Goal: Information Seeking & Learning: Learn about a topic

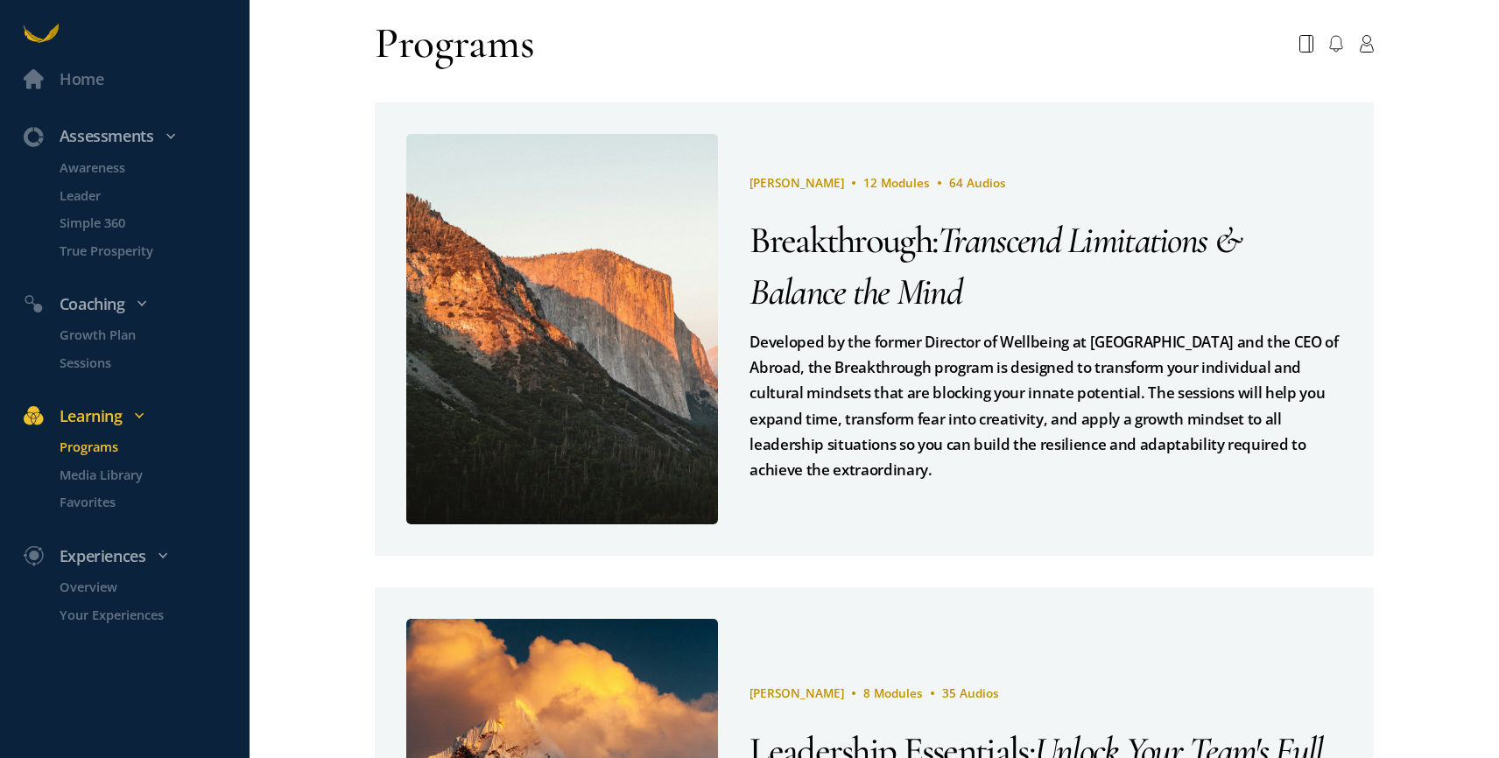
click at [554, 53] on div "Programs" at bounding box center [873, 43] width 1023 height 55
click at [95, 478] on p "Media Library" at bounding box center [153, 475] width 186 height 20
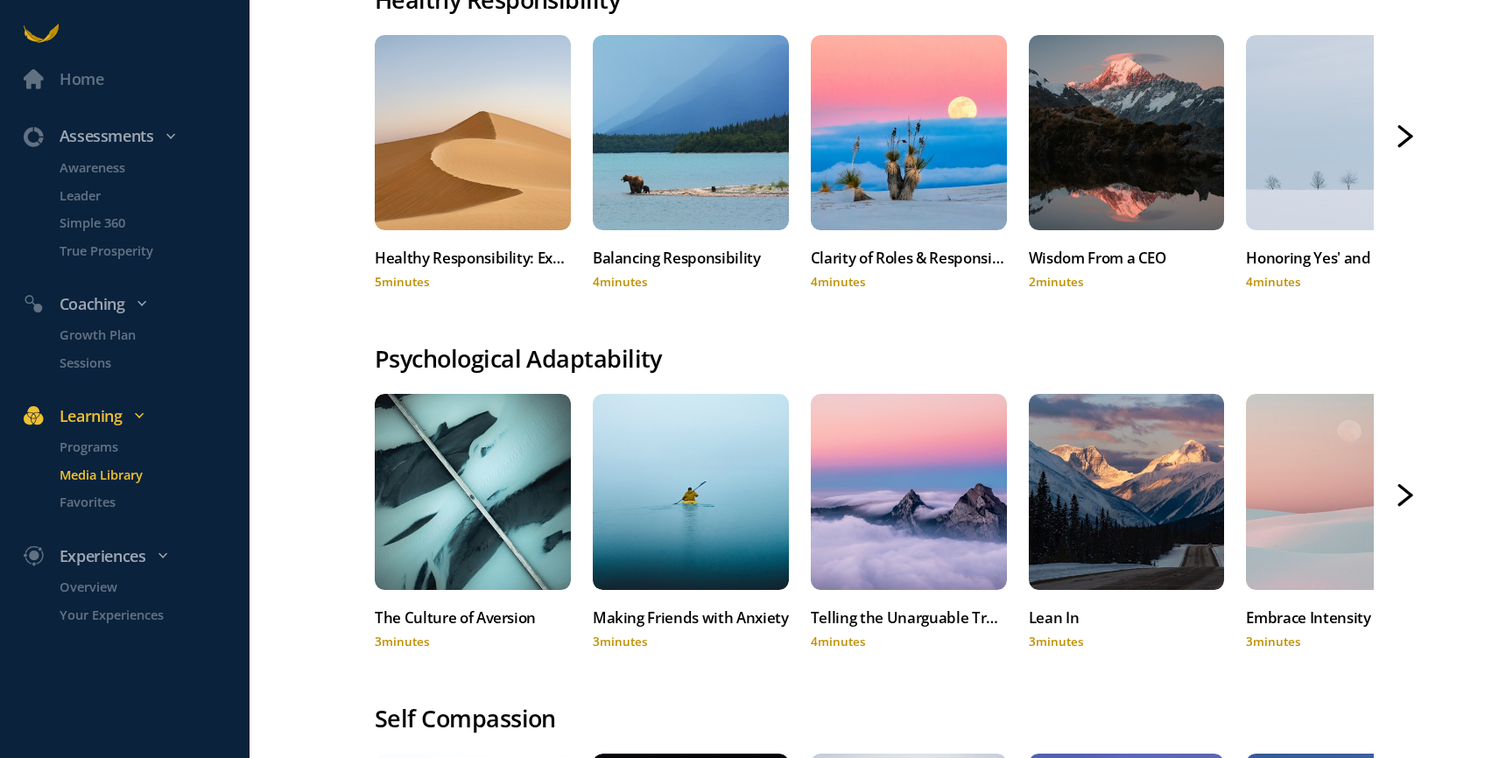
scroll to position [942, 0]
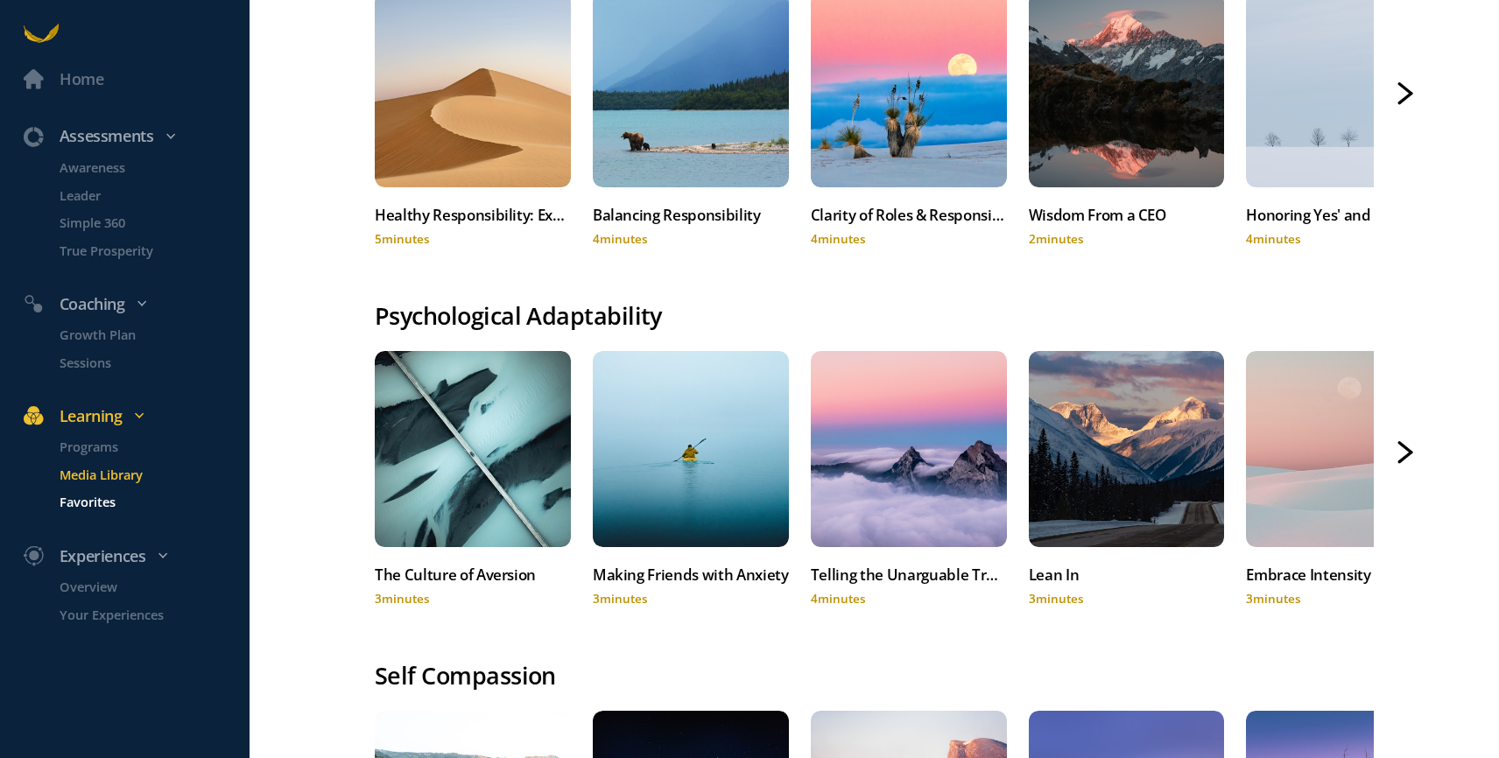
click at [90, 503] on p "Favorites" at bounding box center [153, 502] width 186 height 20
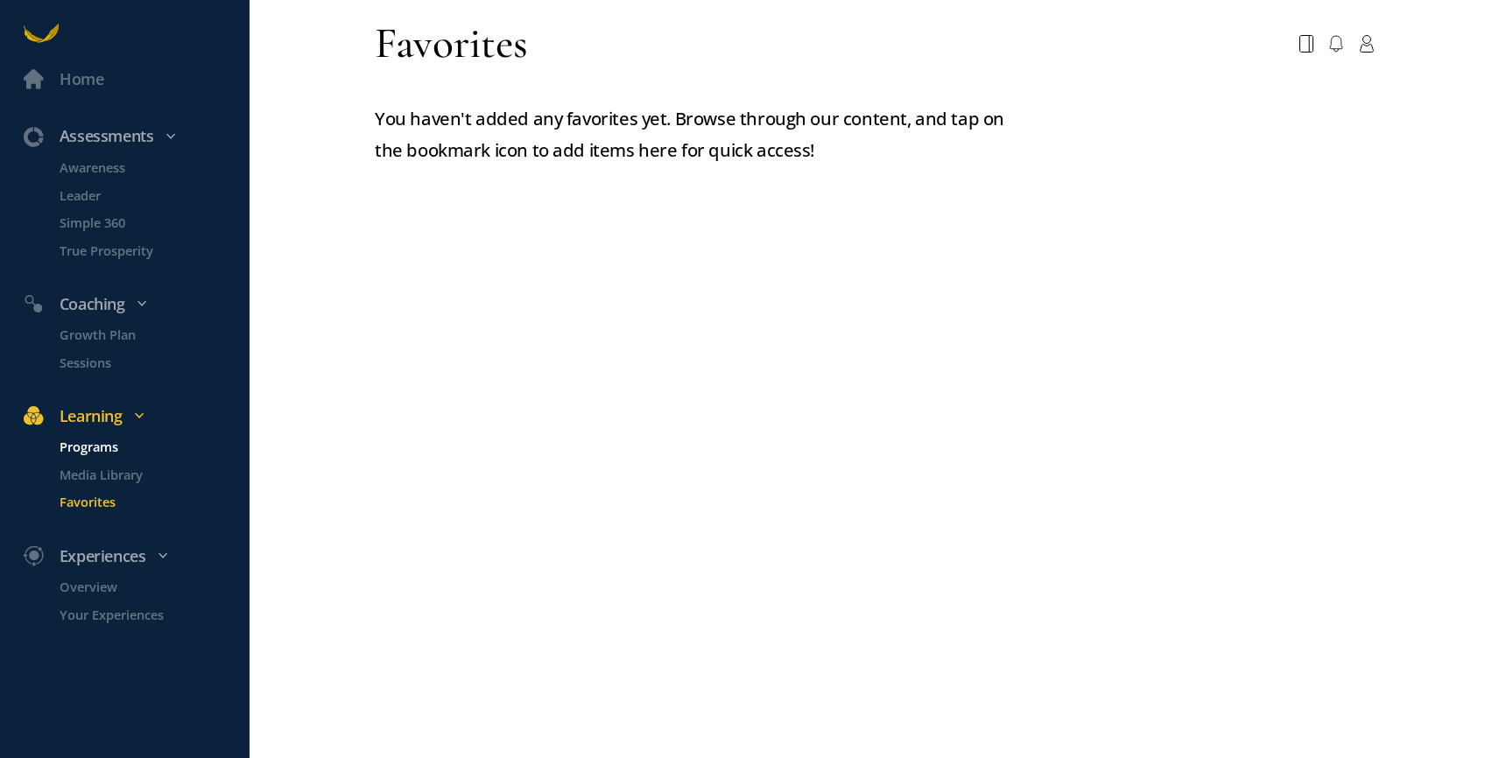
click at [85, 452] on p "Programs" at bounding box center [153, 447] width 186 height 20
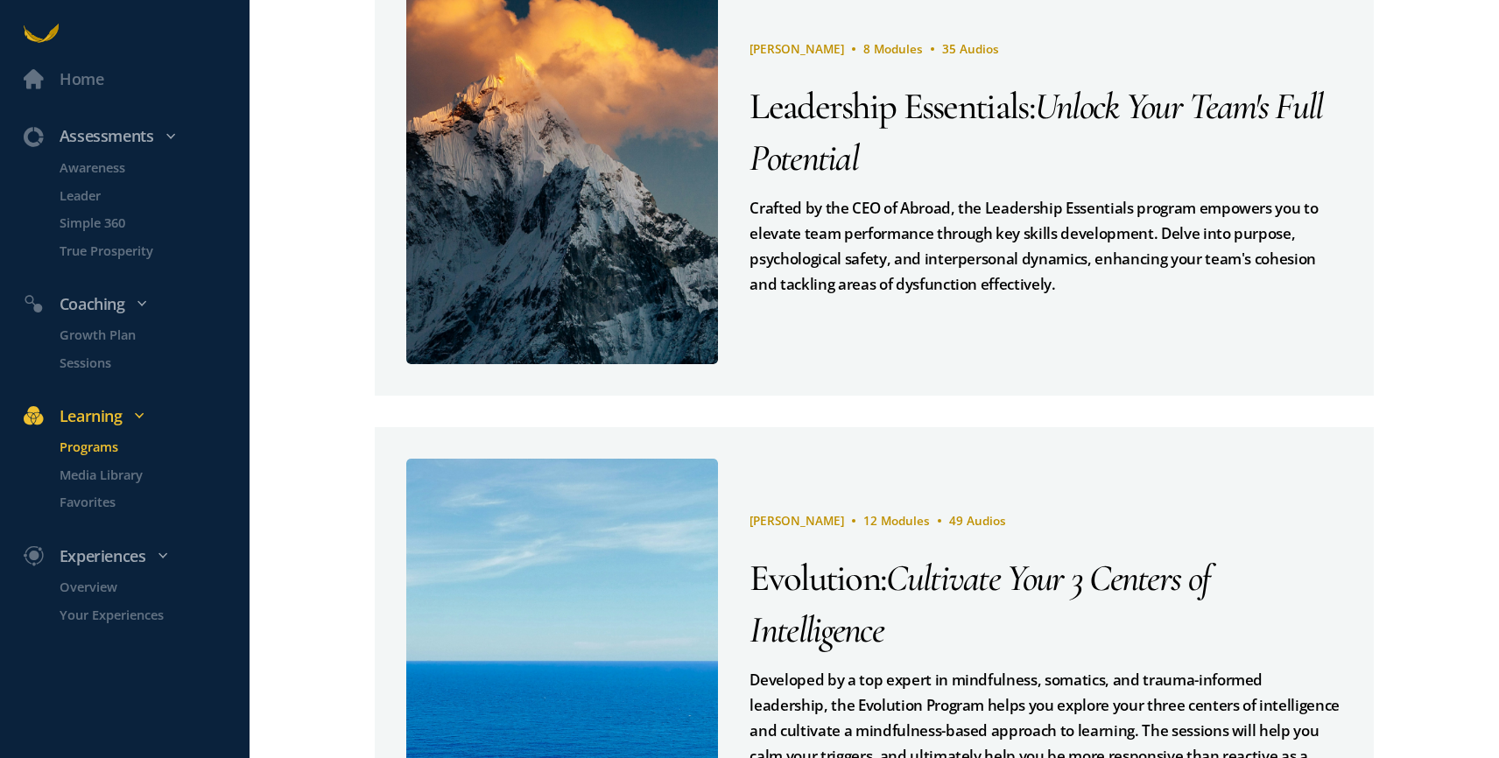
scroll to position [645, 0]
click at [95, 504] on p "Favorites" at bounding box center [153, 502] width 186 height 20
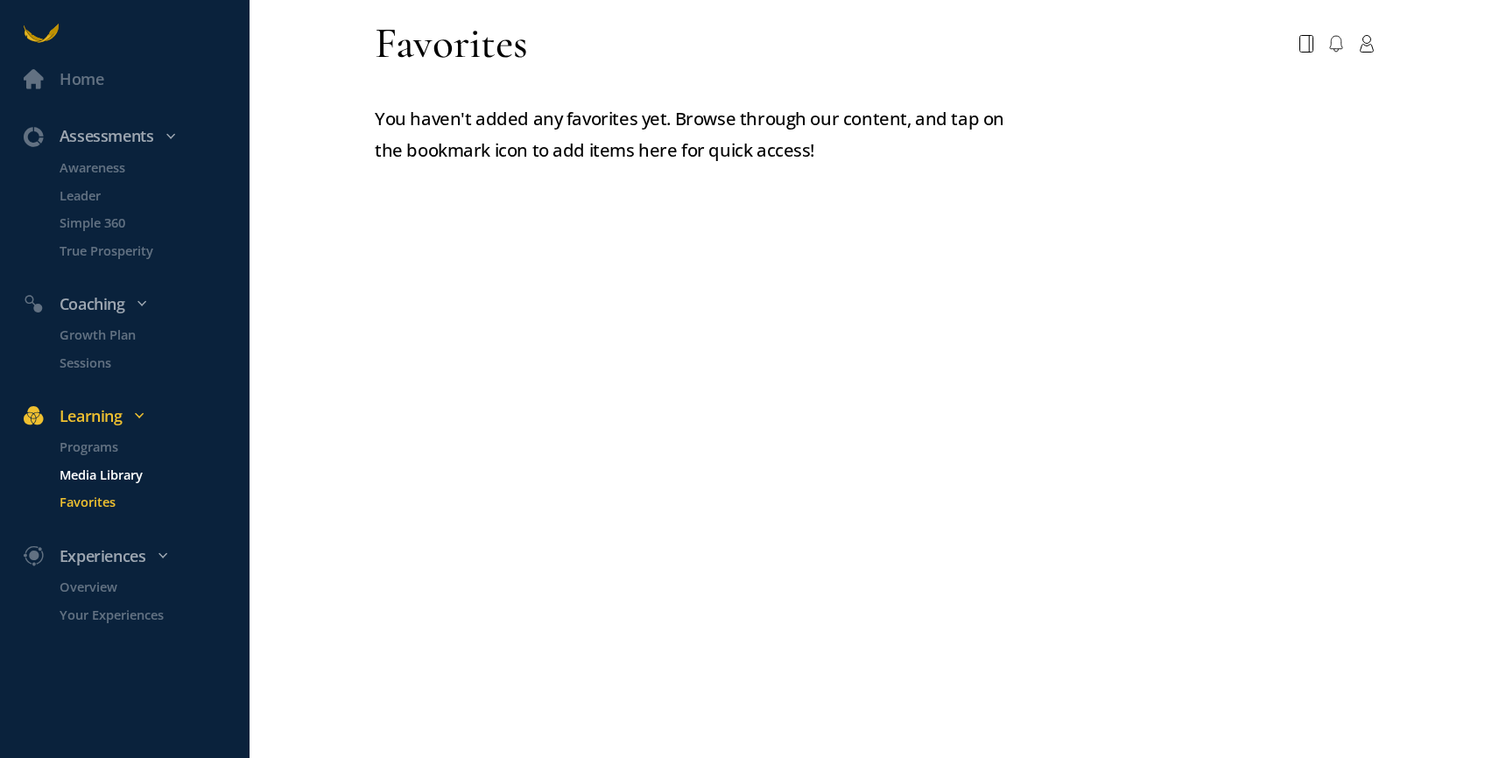
click at [94, 474] on p "Media Library" at bounding box center [153, 475] width 186 height 20
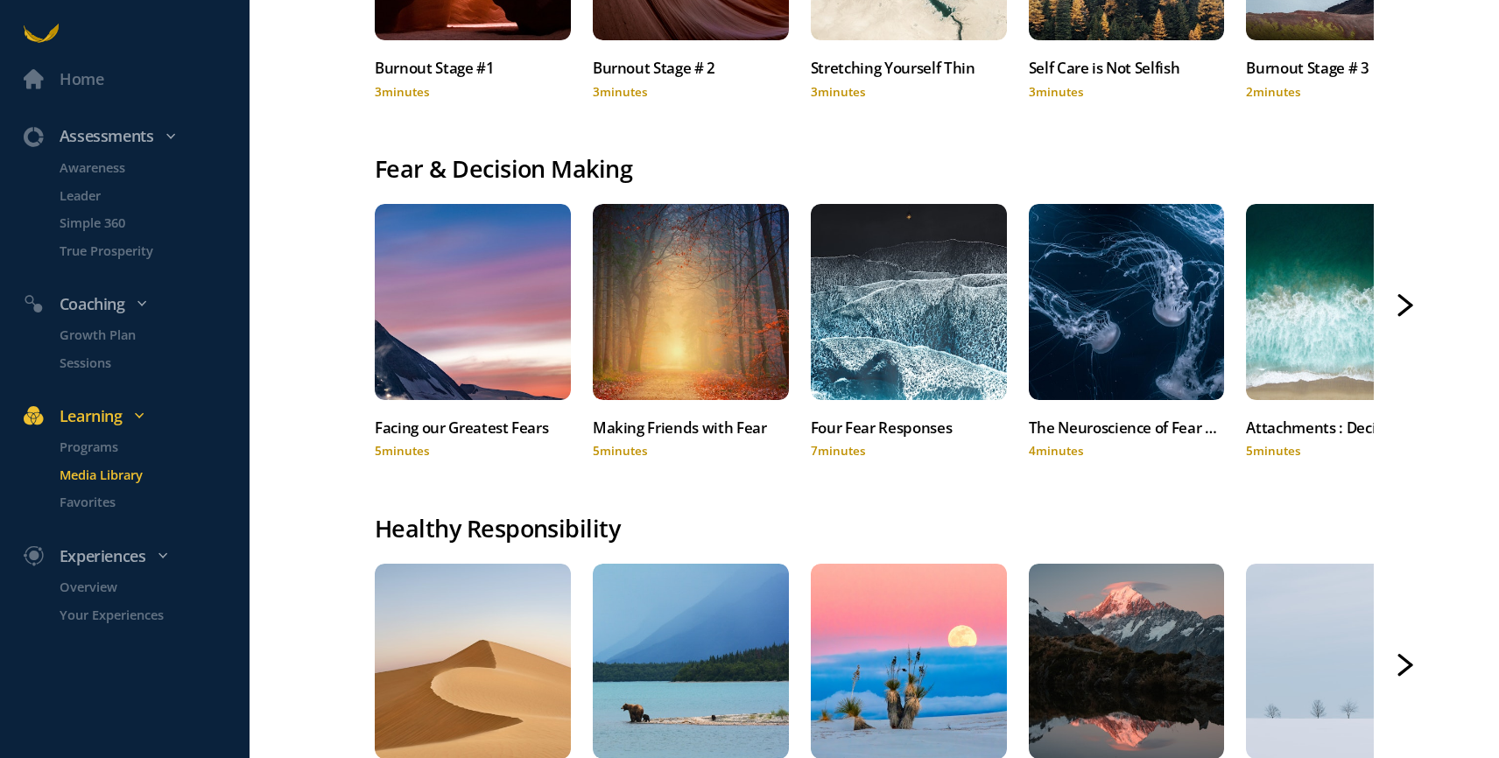
scroll to position [371, 0]
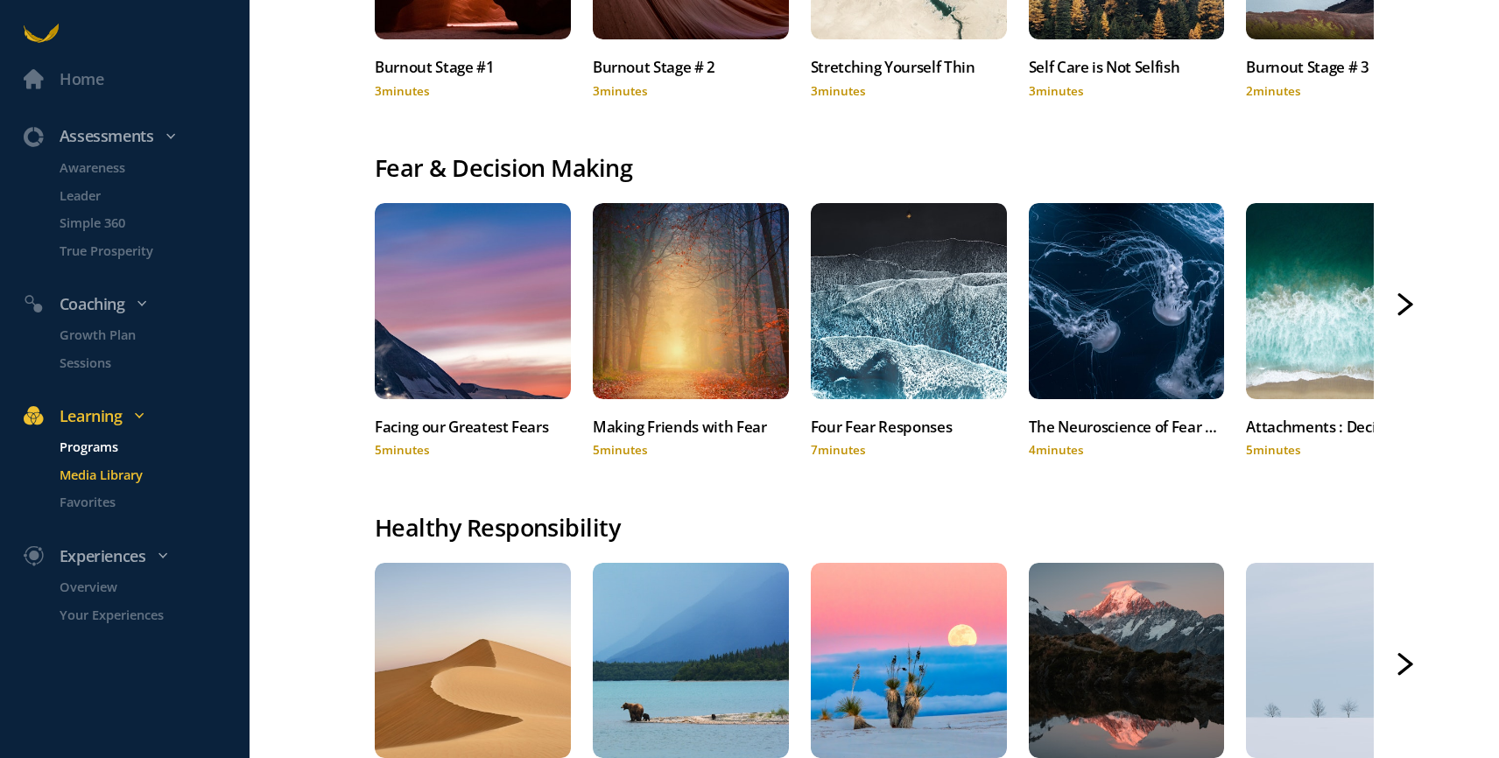
click at [89, 447] on p "Programs" at bounding box center [153, 447] width 186 height 20
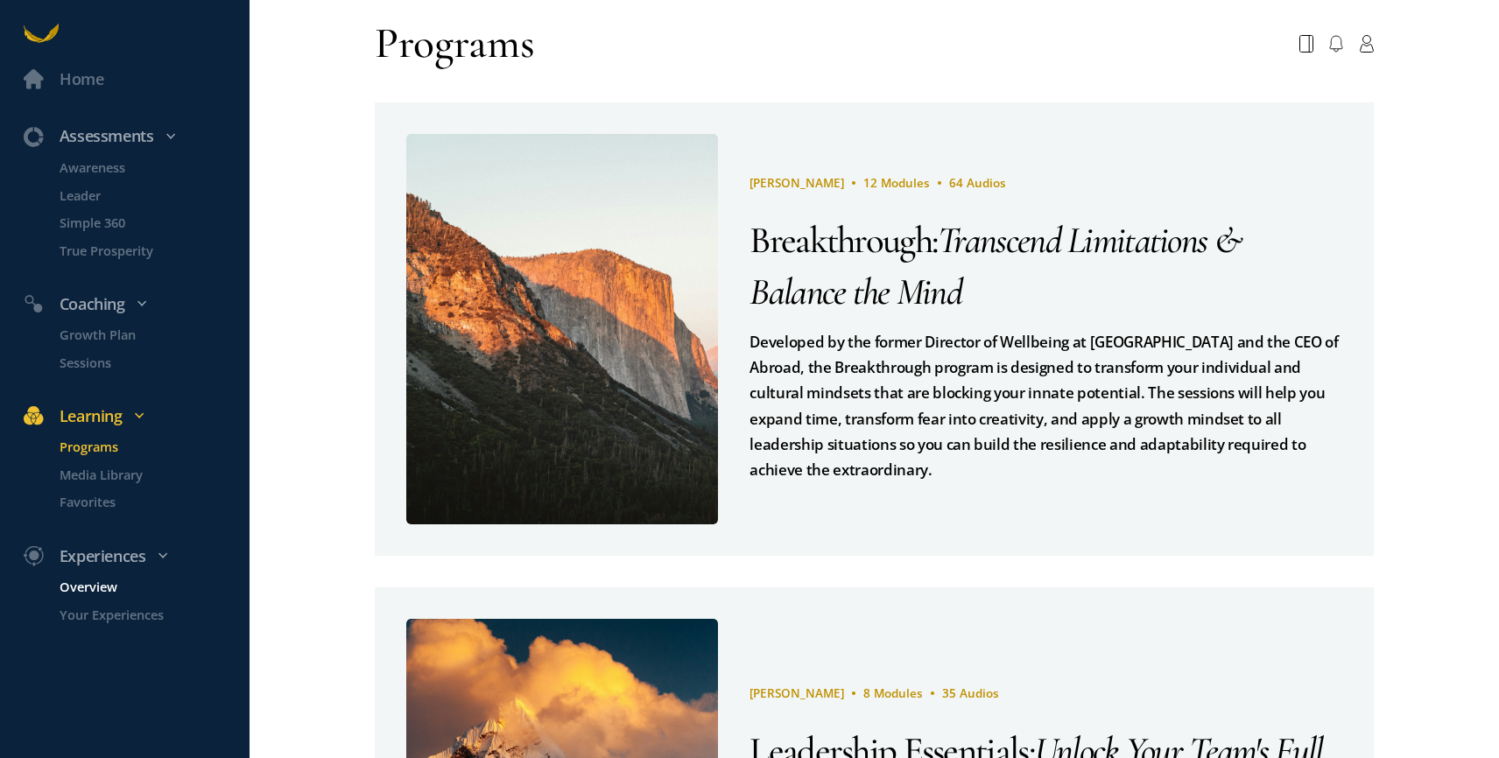
click at [99, 587] on p "Overview" at bounding box center [153, 587] width 186 height 20
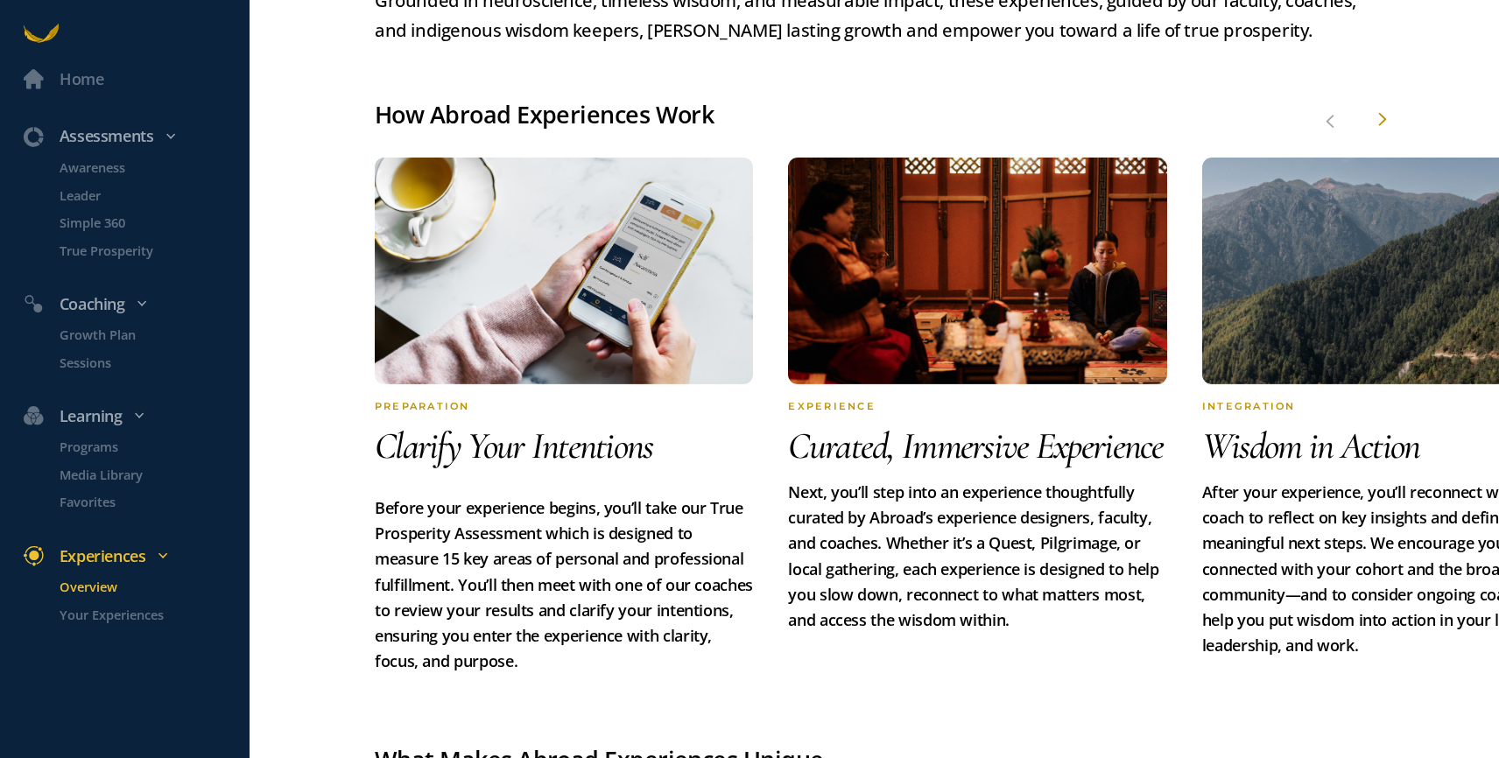
scroll to position [790, 0]
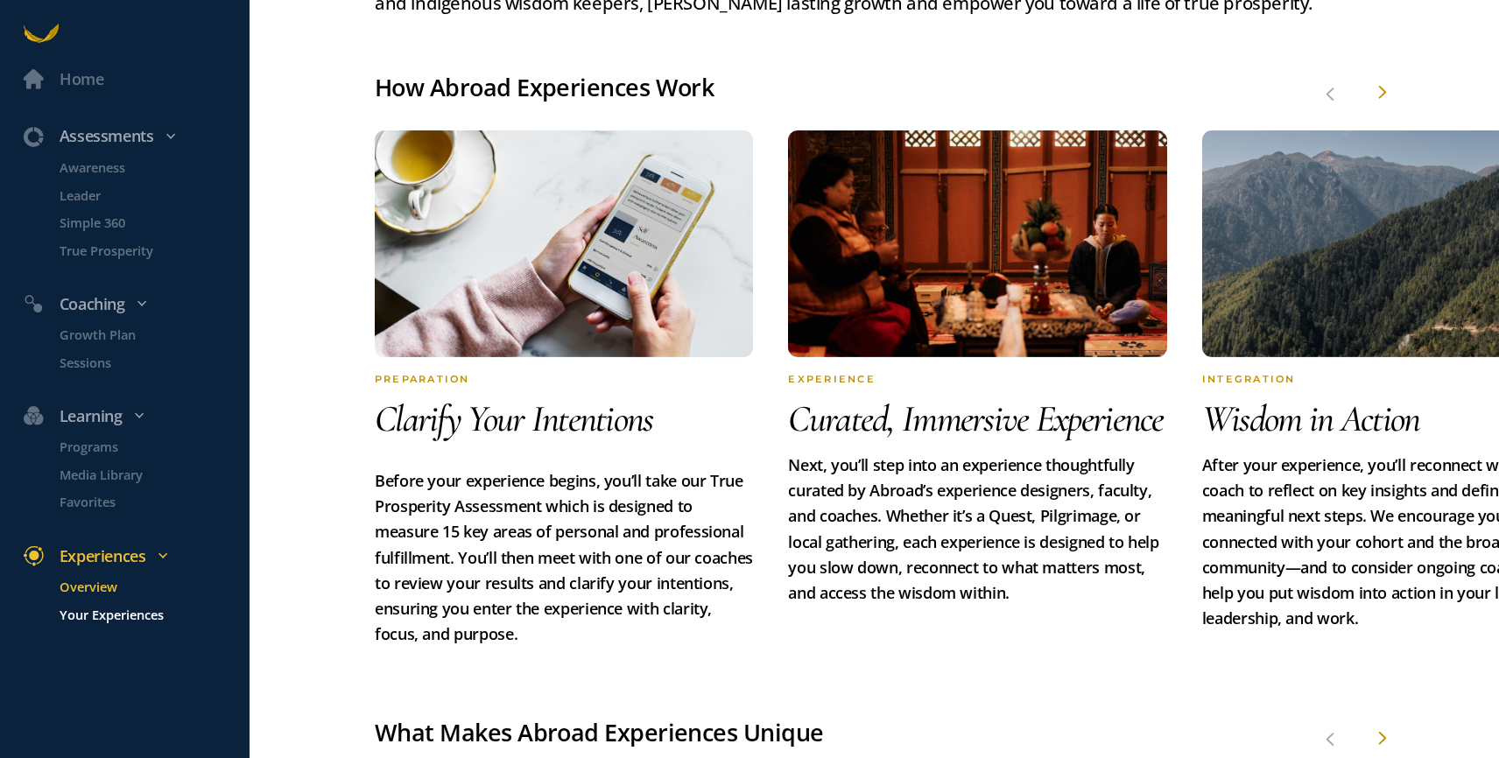
click at [99, 615] on p "Your Experiences" at bounding box center [153, 614] width 186 height 20
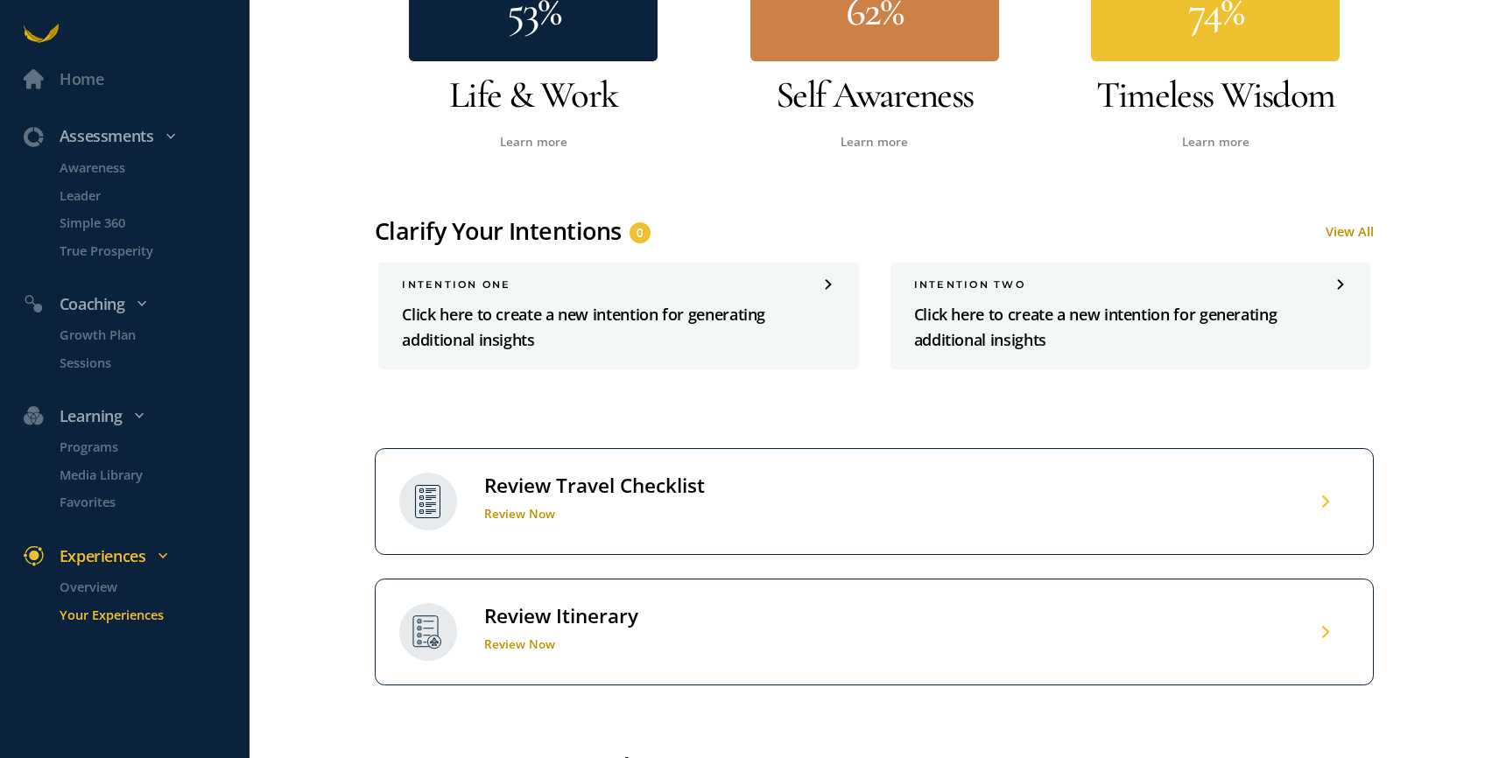
scroll to position [575, 0]
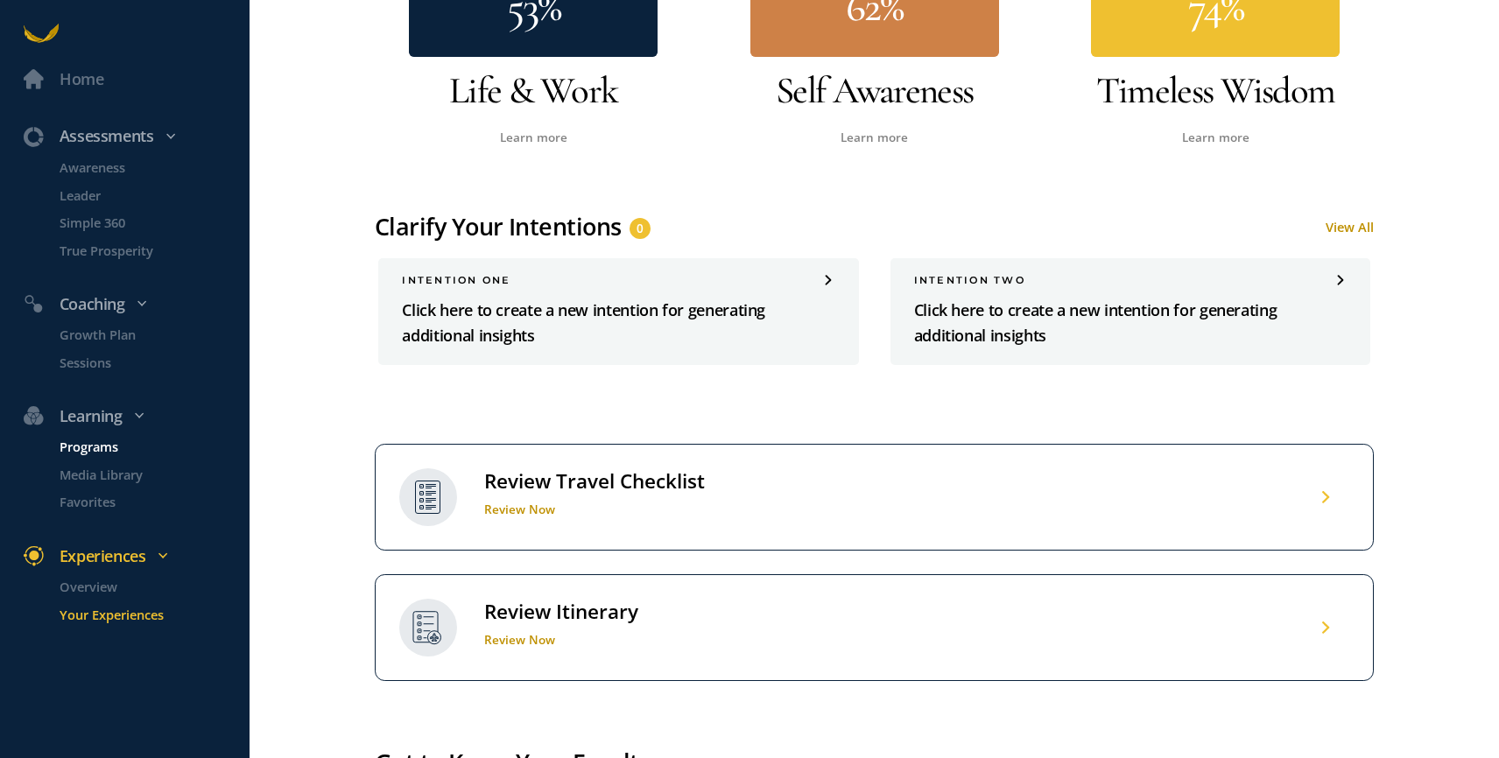
click at [93, 446] on p "Programs" at bounding box center [153, 447] width 186 height 20
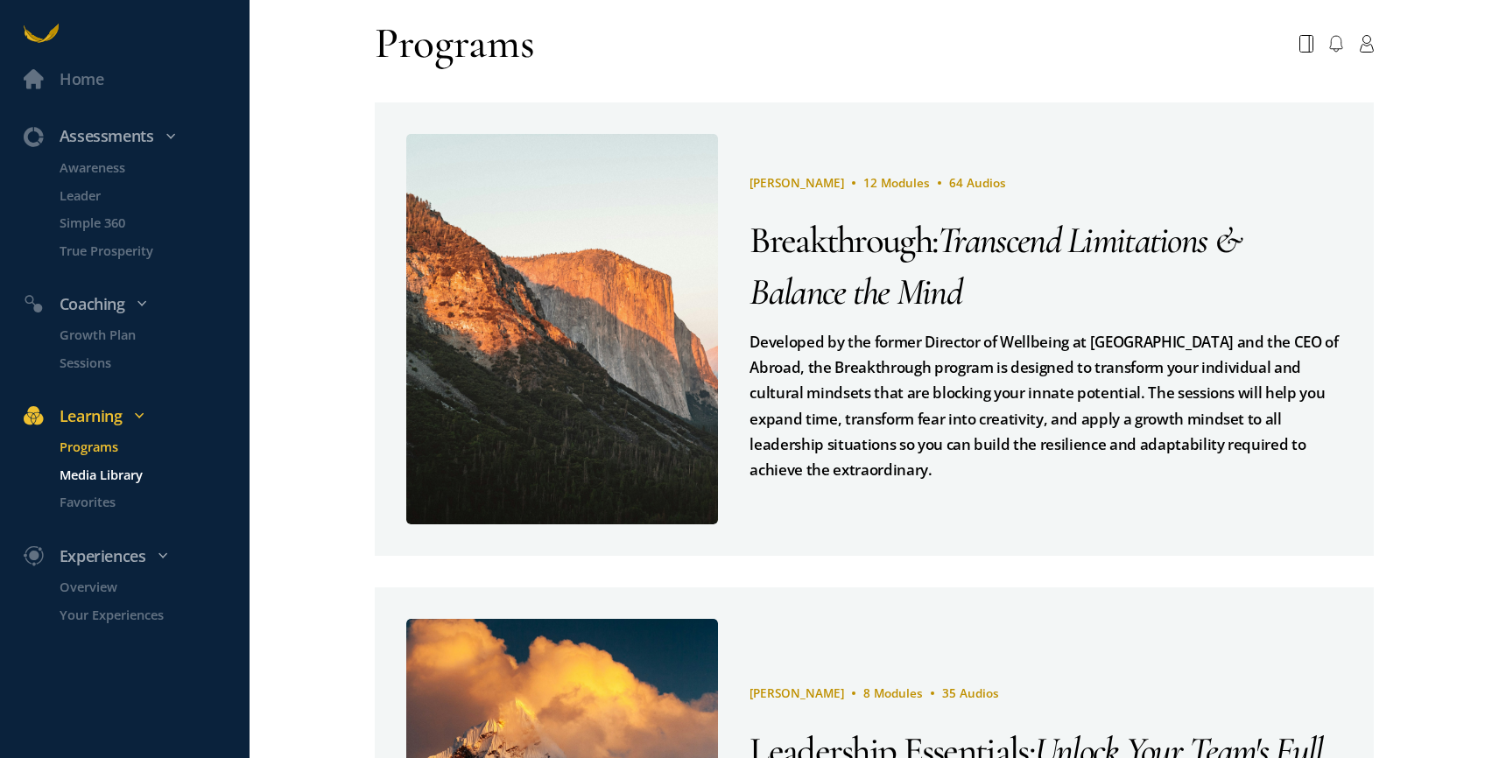
click at [88, 473] on p "Media Library" at bounding box center [153, 475] width 186 height 20
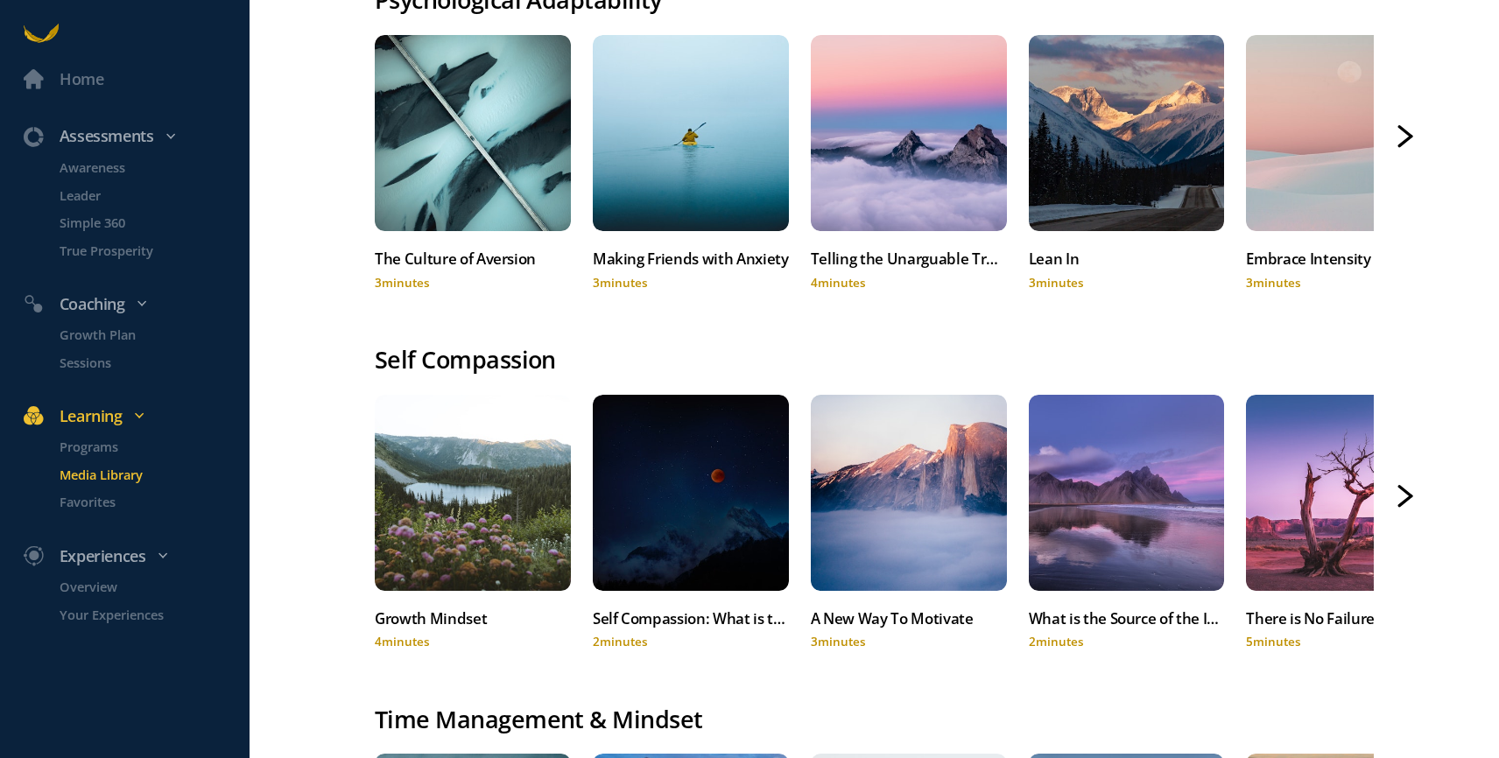
scroll to position [1611, 0]
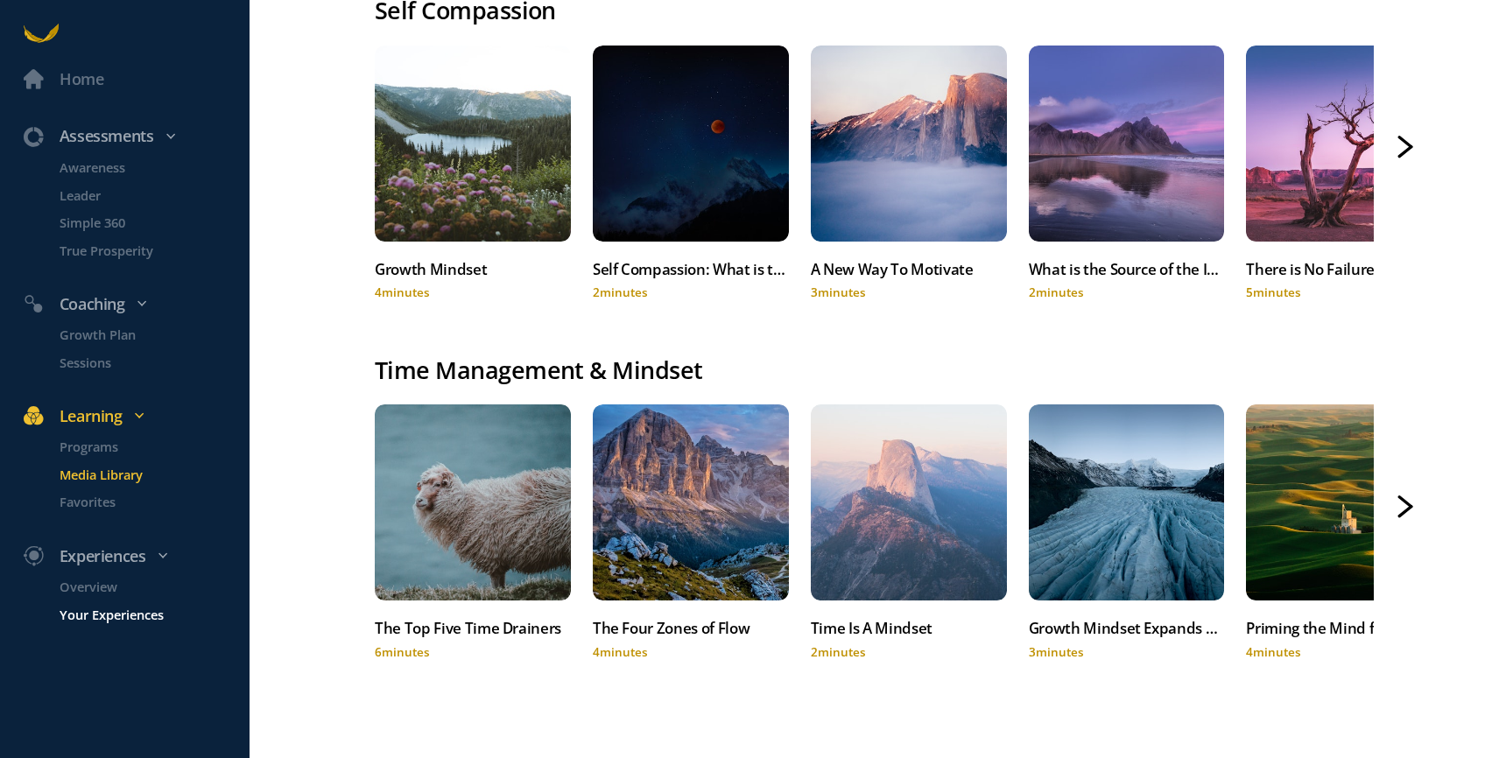
click at [91, 615] on p "Your Experiences" at bounding box center [153, 614] width 186 height 20
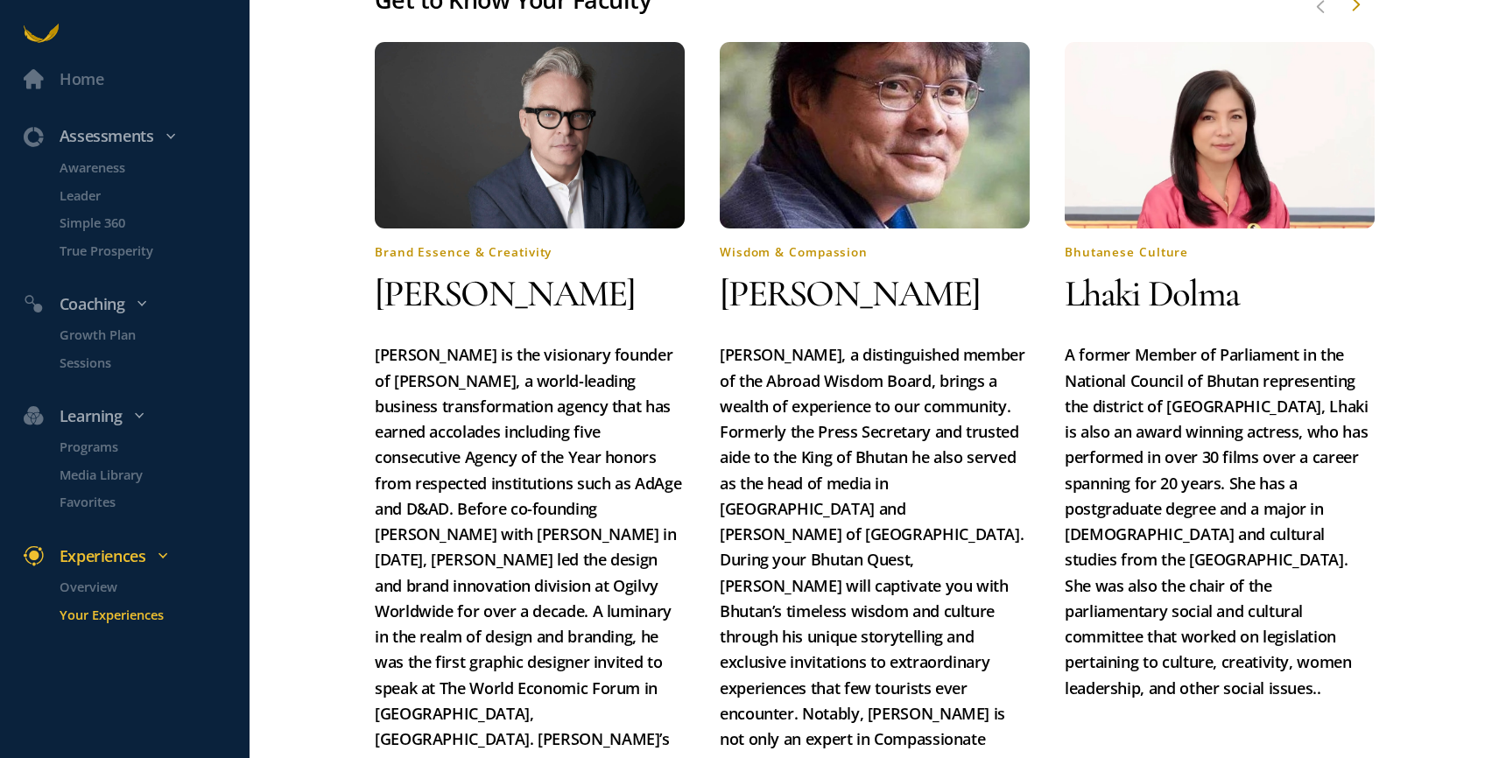
scroll to position [1342, 0]
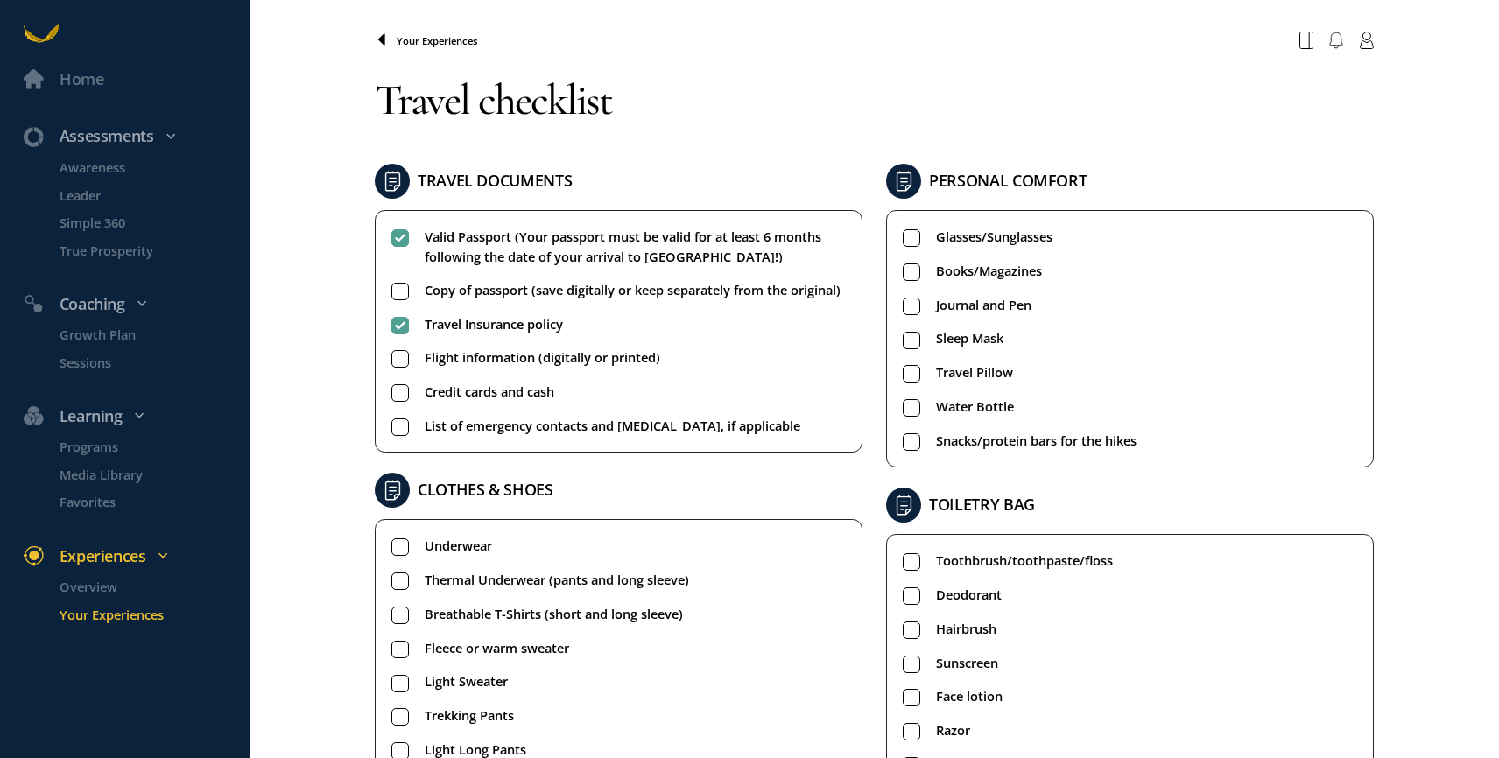
click at [388, 33] on icon at bounding box center [382, 40] width 14 height 14
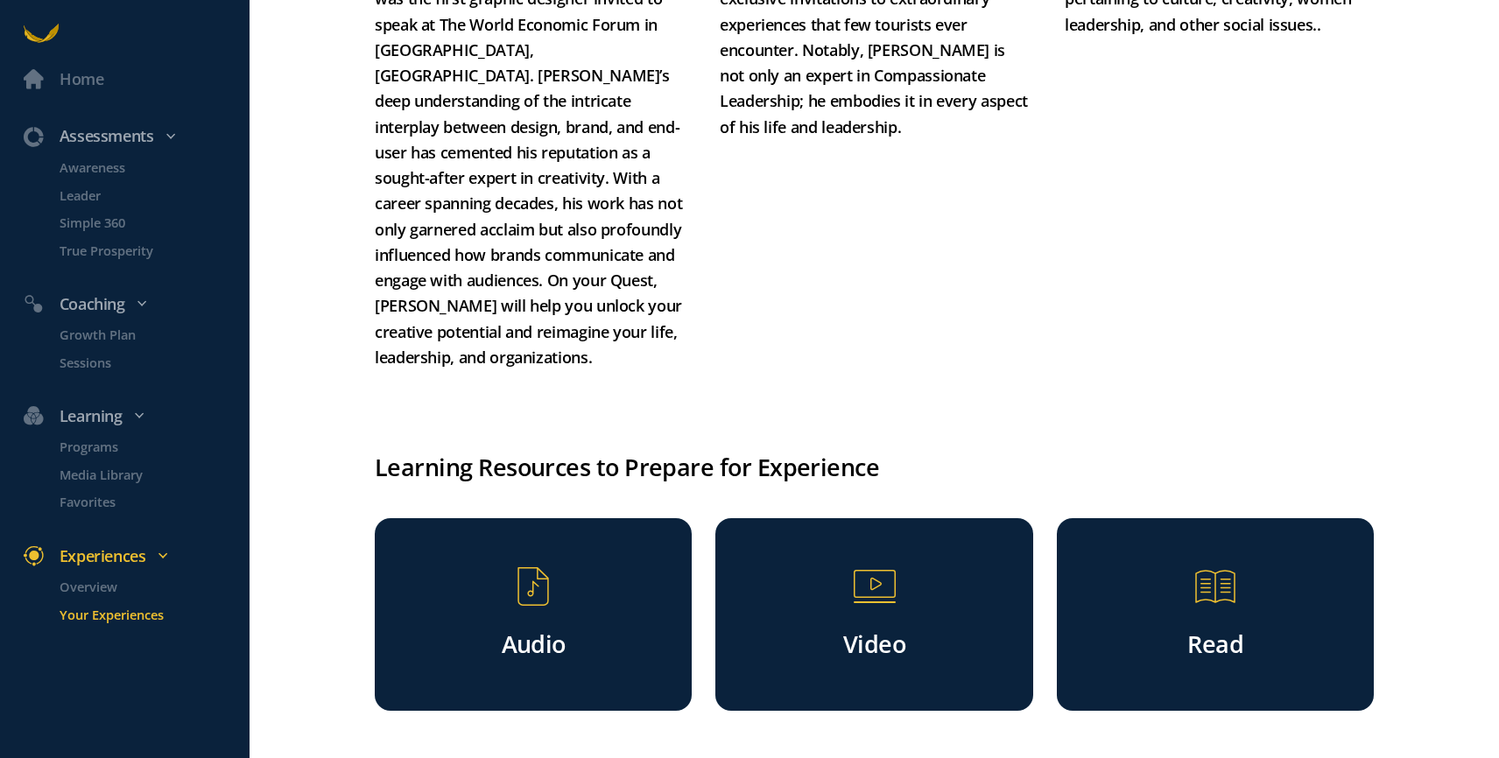
scroll to position [2324, 0]
click at [935, 637] on div "Video" at bounding box center [874, 640] width 195 height 55
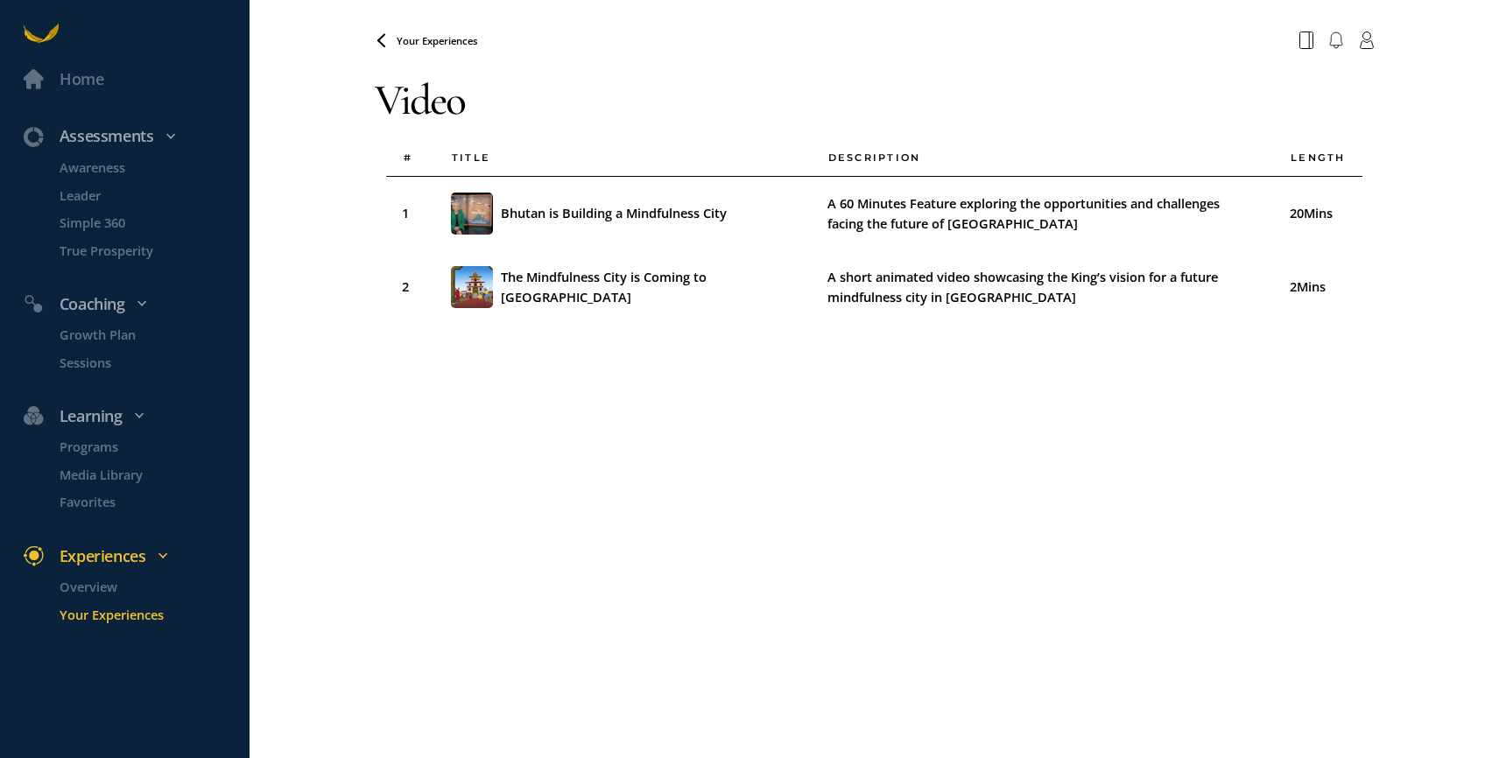
click at [408, 43] on span "Your Experiences" at bounding box center [437, 40] width 81 height 13
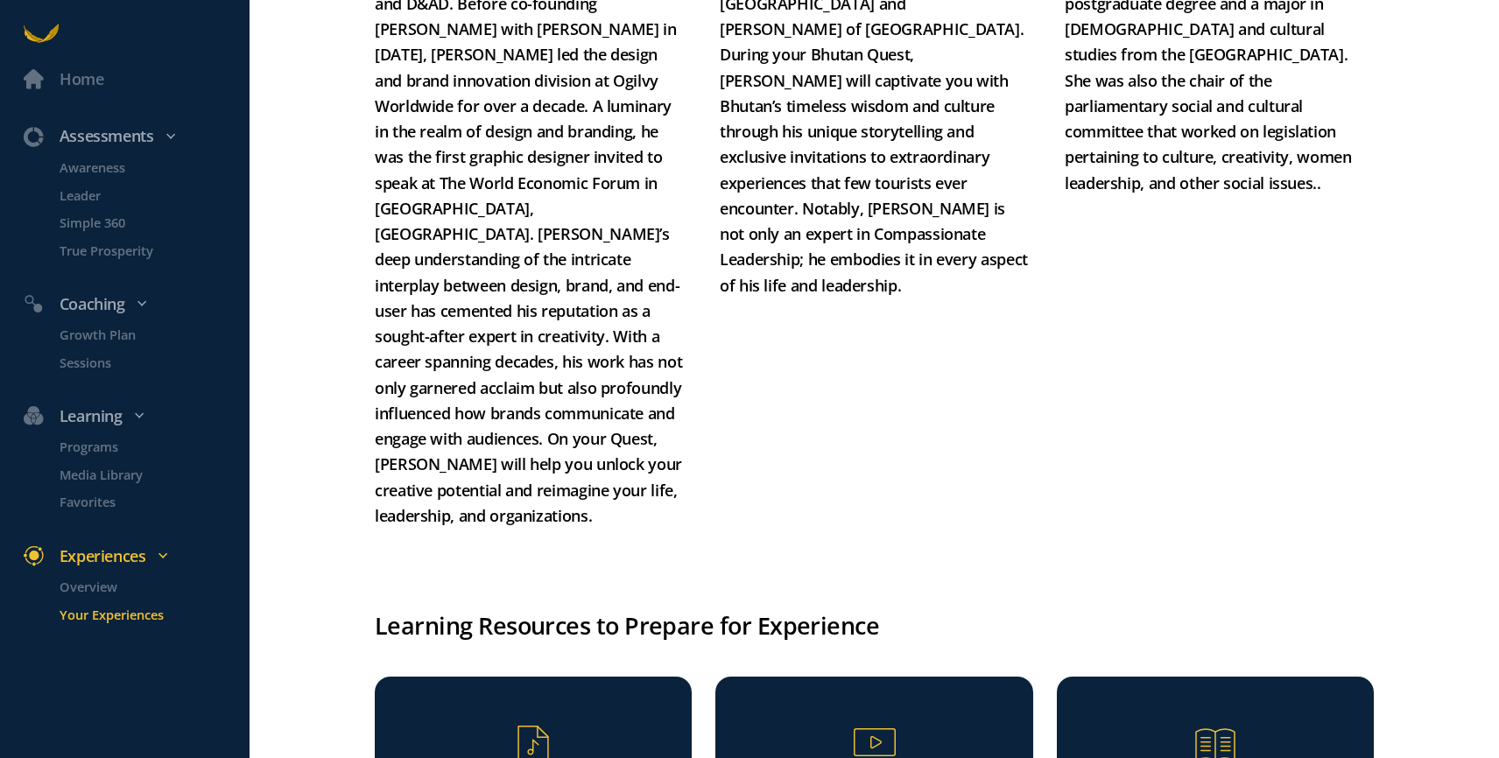
scroll to position [2324, 0]
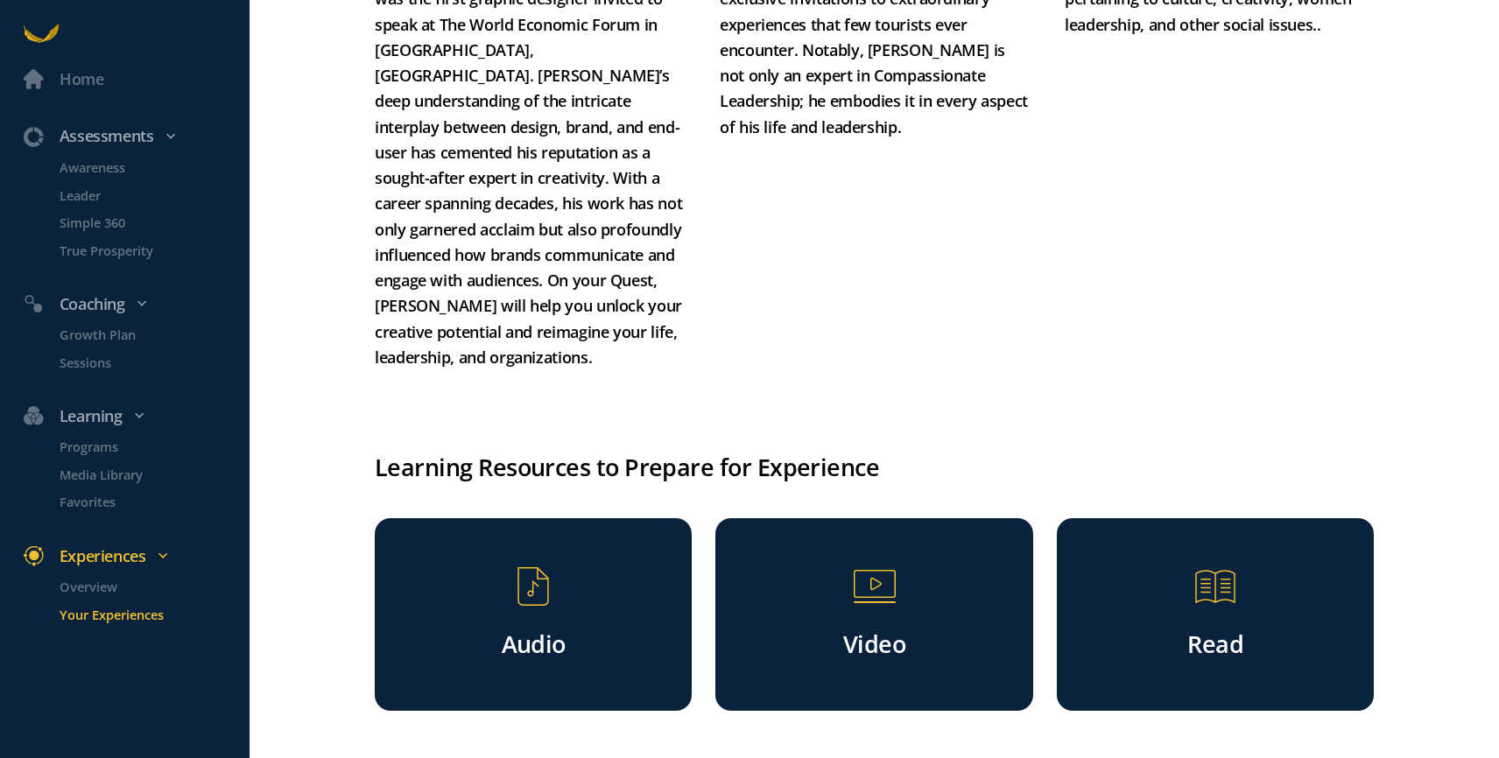
click at [1175, 616] on div "Read" at bounding box center [1215, 640] width 195 height 55
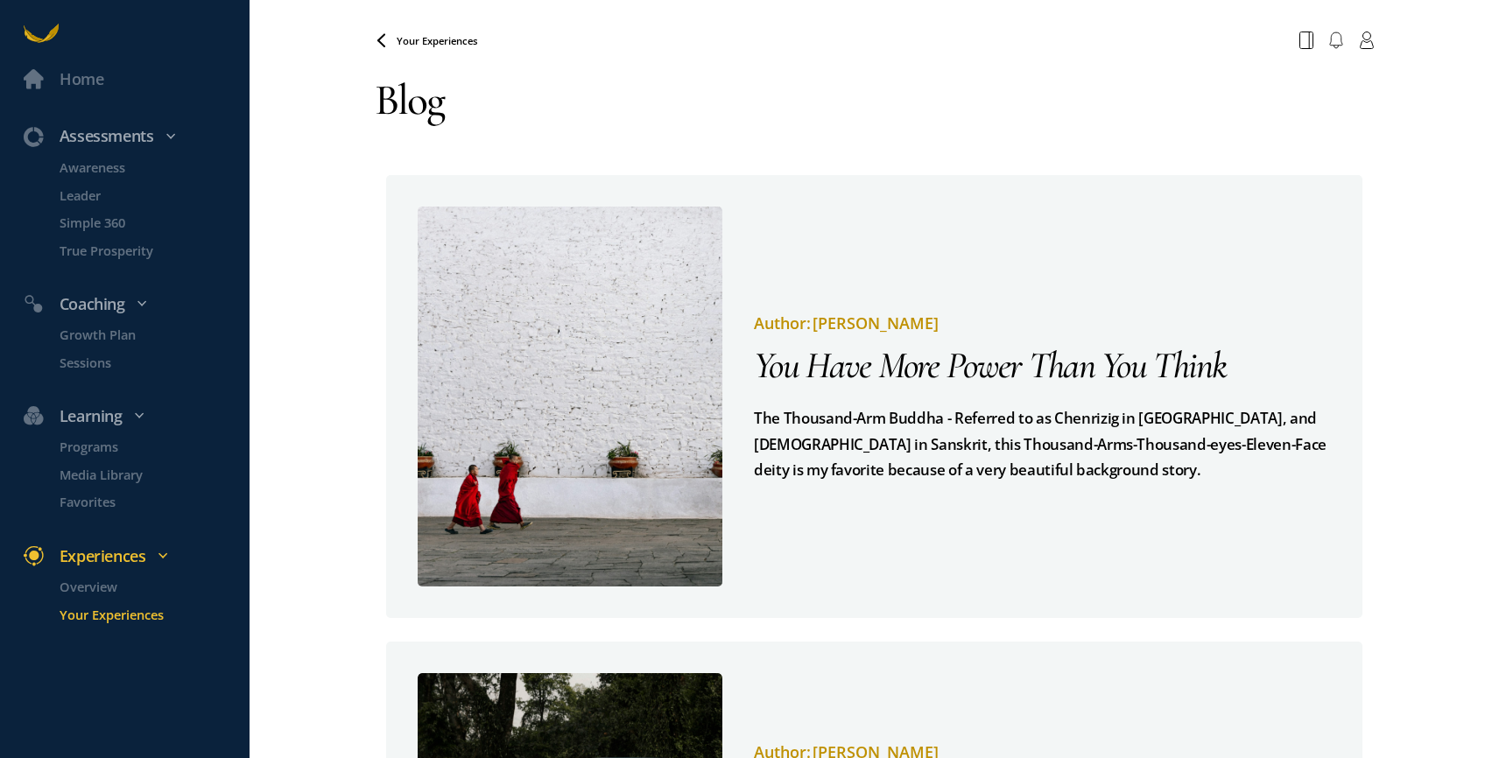
click at [938, 386] on span "You Have More Power Than You Think" at bounding box center [990, 365] width 473 height 46
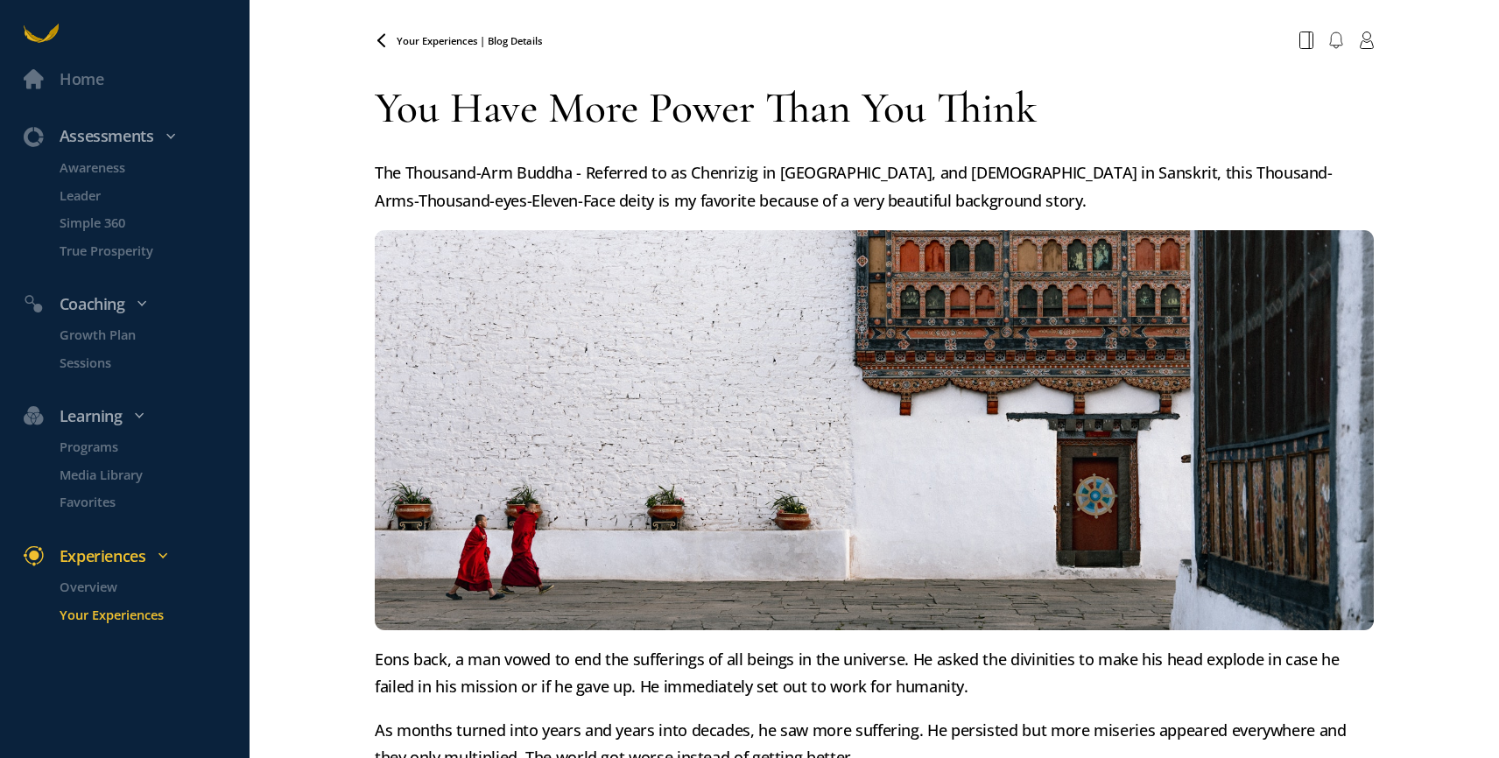
click at [421, 38] on span "Your Experiences | Blog Details" at bounding box center [469, 40] width 145 height 13
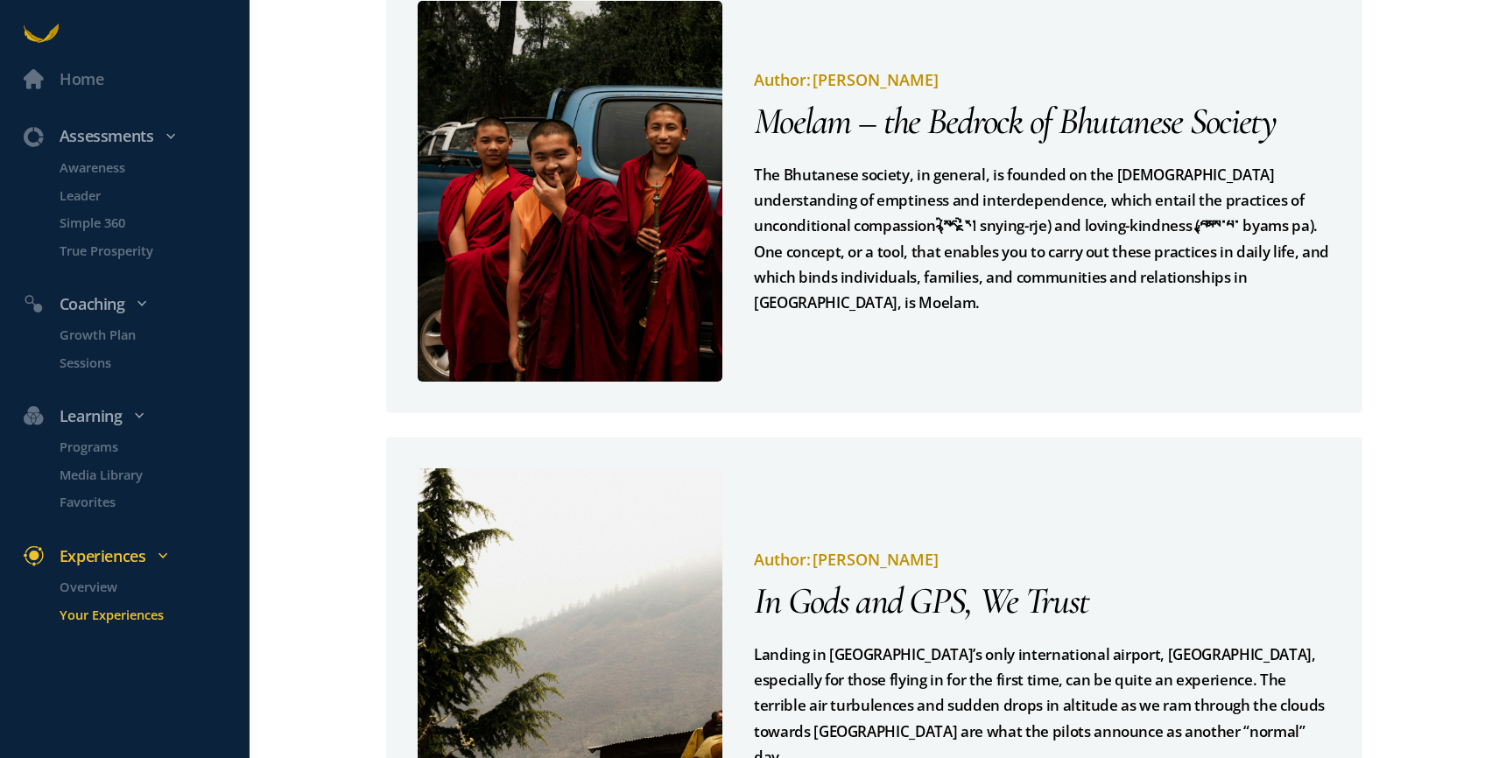
scroll to position [673, 0]
